Goal: Navigation & Orientation: Understand site structure

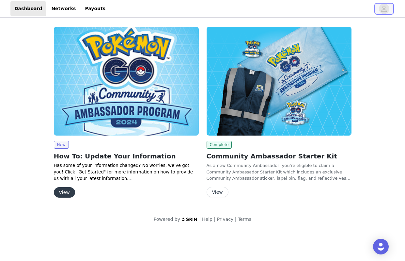
click at [386, 8] on icon "avatar" at bounding box center [384, 9] width 6 height 10
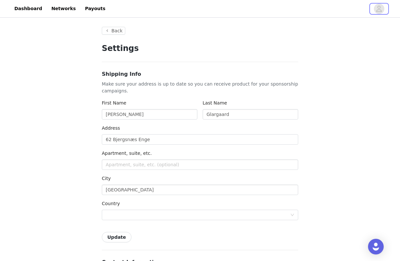
type input "+45 ([GEOGRAPHIC_DATA])"
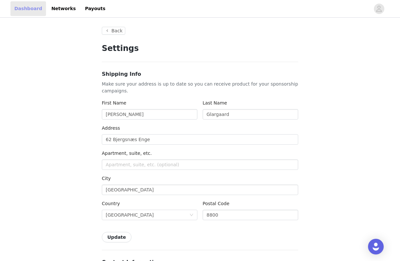
click at [29, 12] on link "Dashboard" at bounding box center [28, 8] width 36 height 15
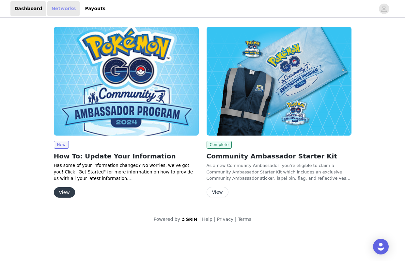
click at [57, 10] on link "Networks" at bounding box center [63, 8] width 32 height 15
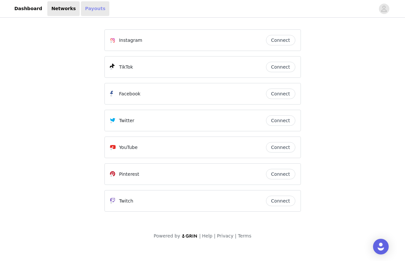
click at [81, 4] on link "Payouts" at bounding box center [95, 8] width 28 height 15
